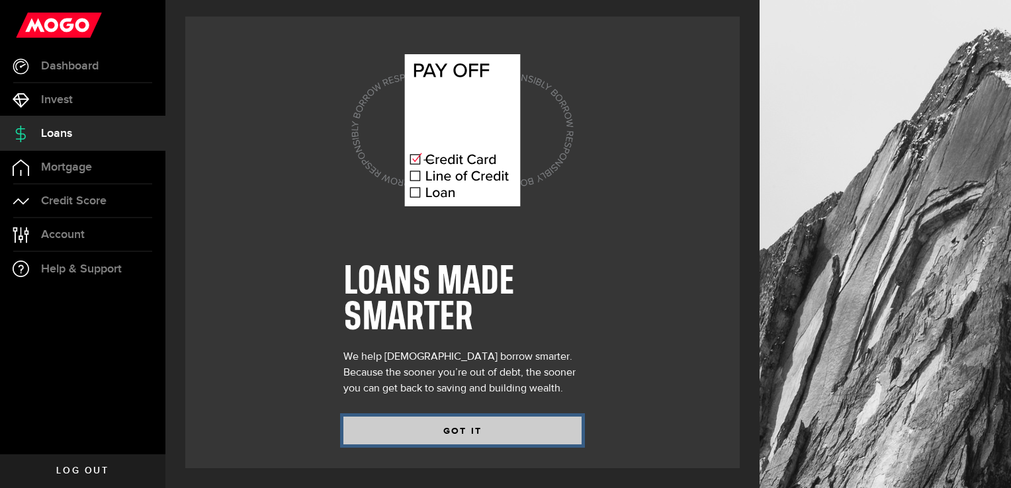
click at [406, 424] on button "GOT IT" at bounding box center [463, 431] width 238 height 28
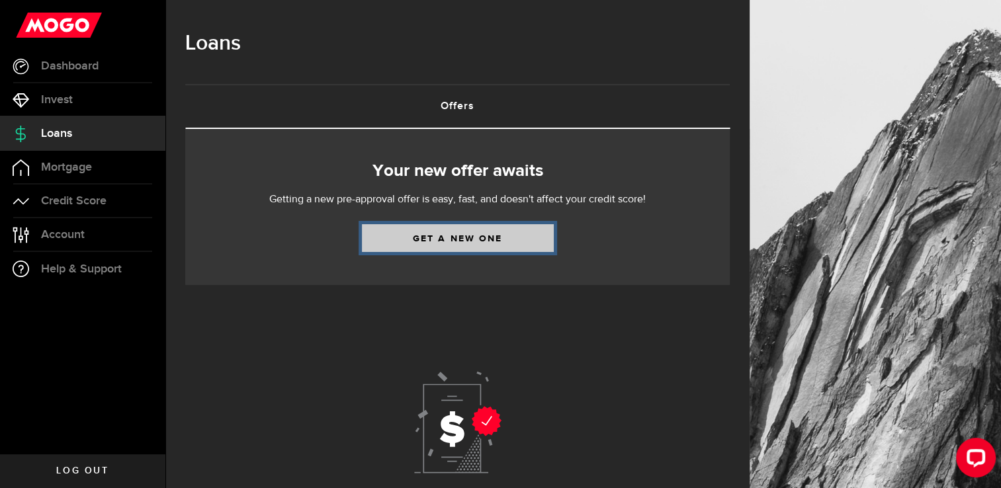
click at [421, 233] on link "Get a new one" at bounding box center [458, 238] width 192 height 28
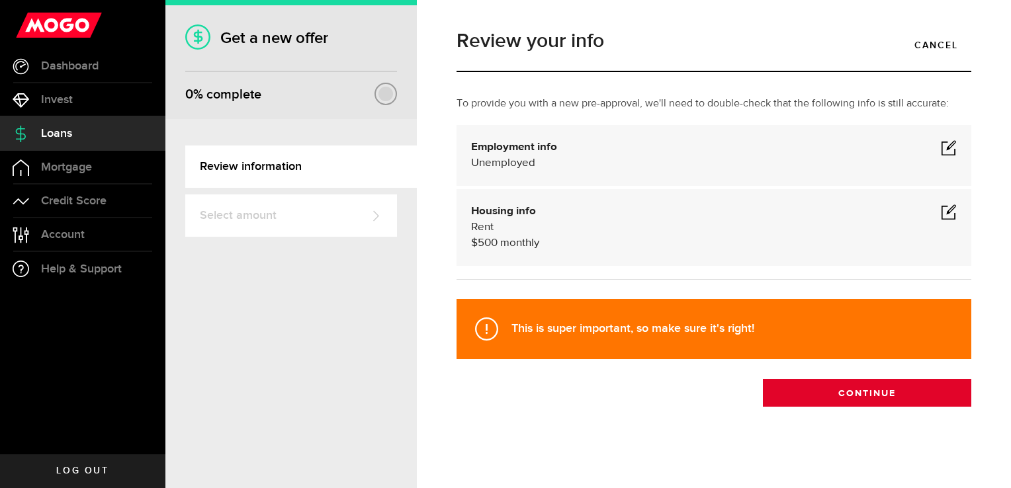
click at [809, 385] on button "Continue" at bounding box center [867, 393] width 208 height 28
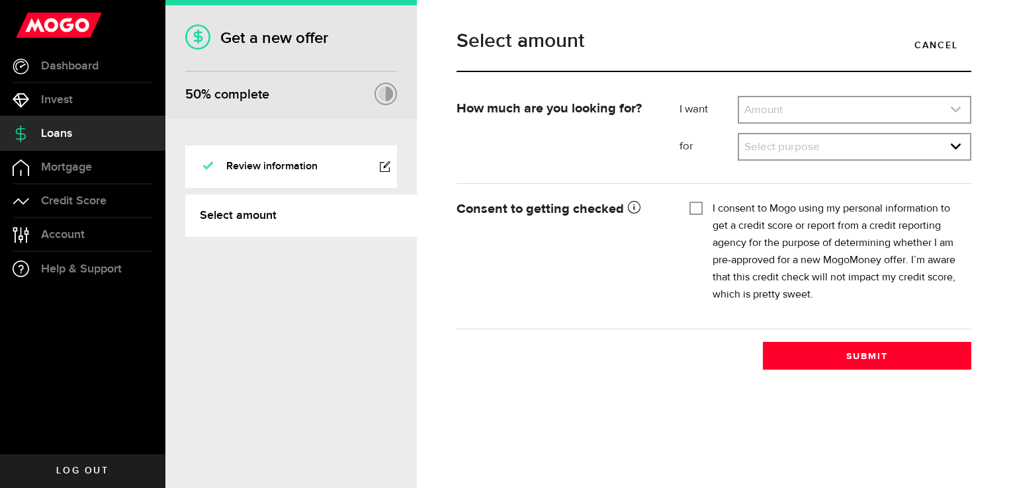
click at [770, 101] on link "expand select" at bounding box center [854, 109] width 231 height 25
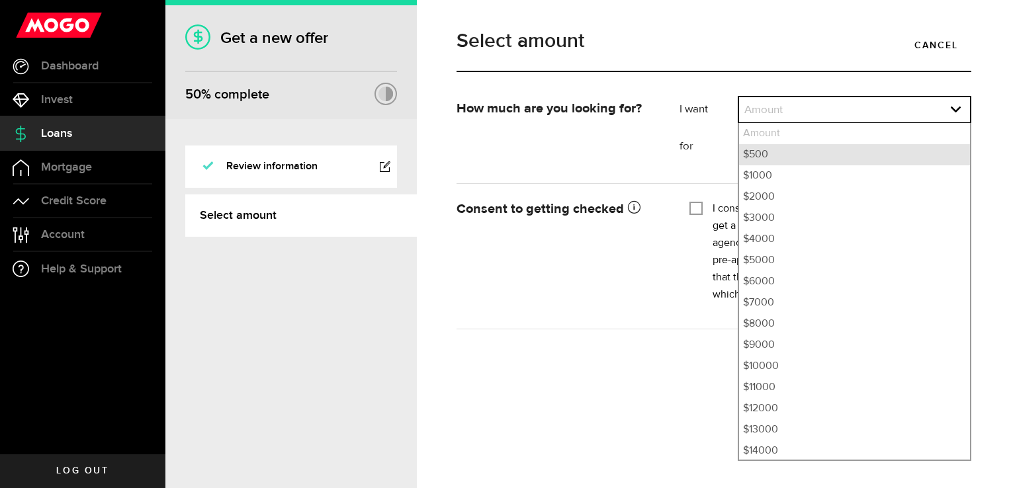
click at [745, 154] on li "$500" at bounding box center [854, 154] width 231 height 21
select select "500"
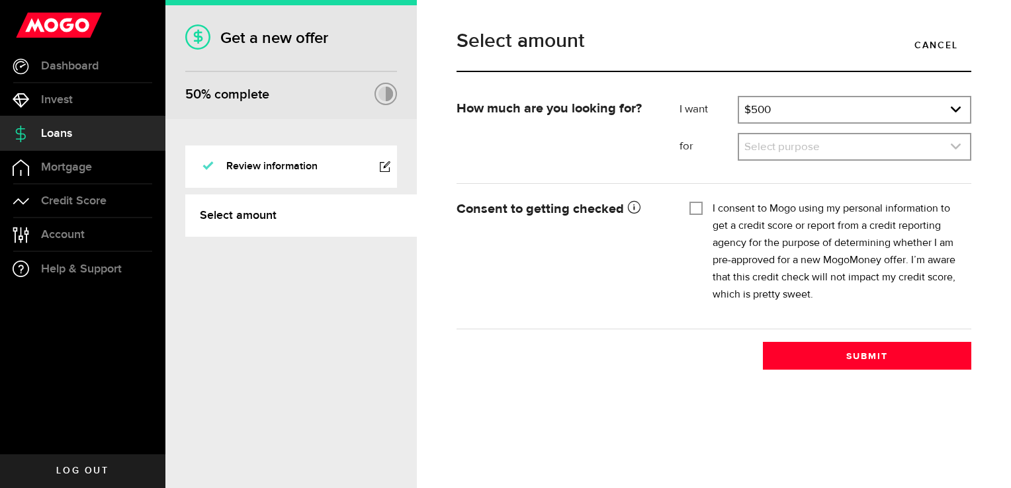
click at [772, 147] on link "expand select" at bounding box center [854, 146] width 231 height 25
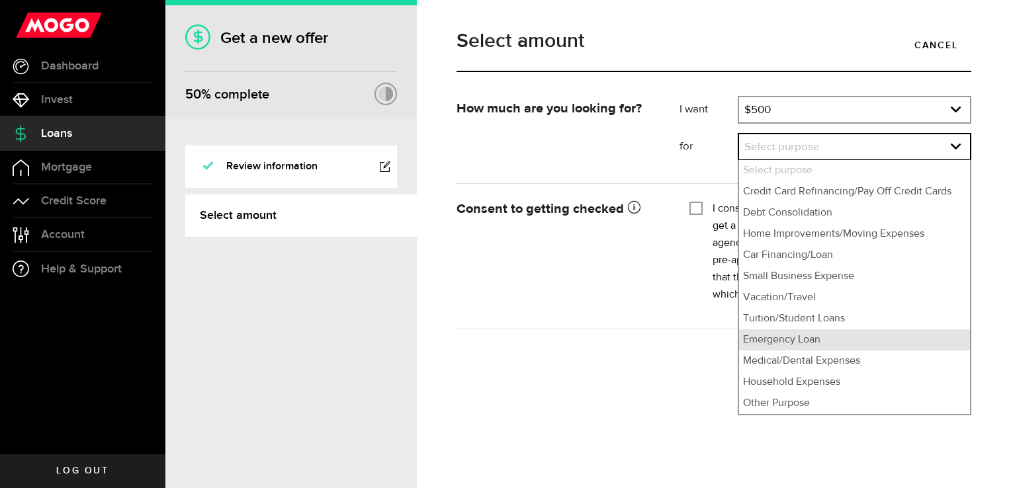
click at [749, 340] on li "Emergency Loan" at bounding box center [854, 340] width 231 height 21
select select "Emergency Loan"
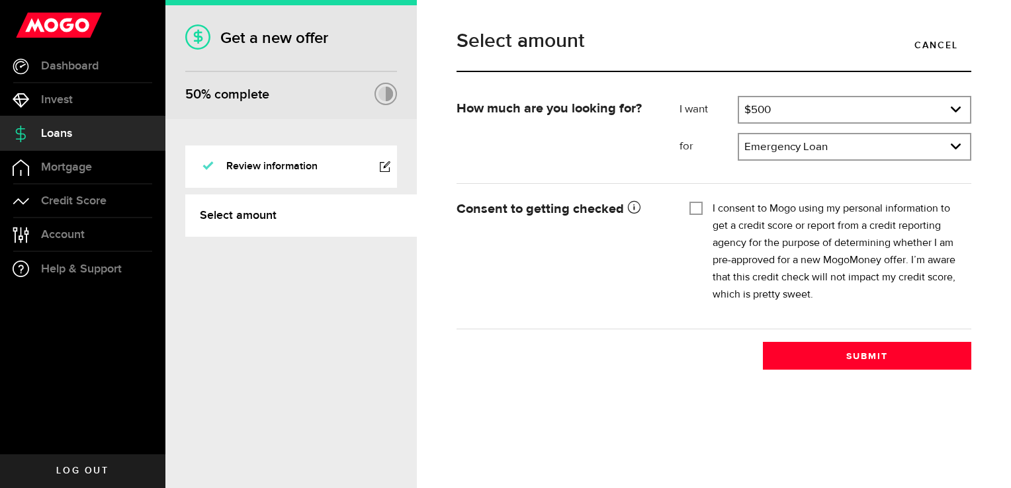
click at [692, 207] on input "I consent to Mogo using my personal information to get a credit score or report…" at bounding box center [696, 207] width 13 height 13
checkbox input "true"
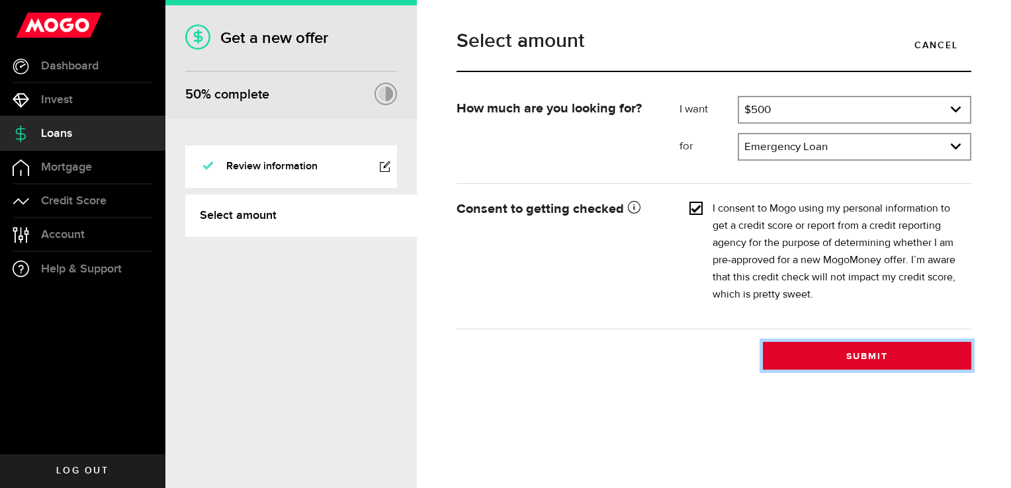
click at [806, 353] on button "Submit" at bounding box center [867, 356] width 208 height 28
